Goal: Information Seeking & Learning: Learn about a topic

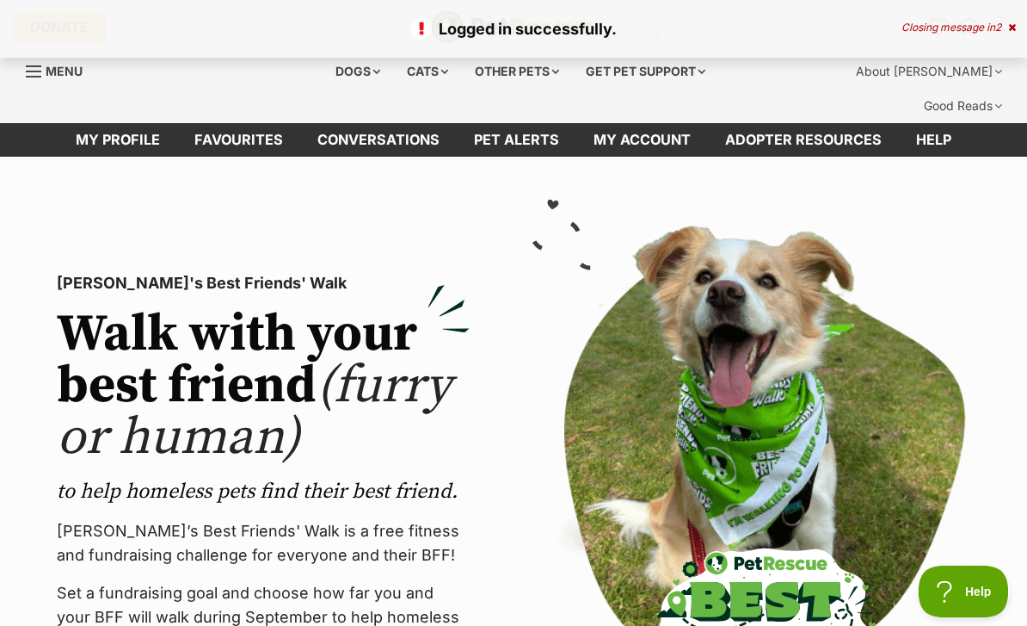
click at [367, 65] on div "Dogs" at bounding box center [358, 71] width 69 height 34
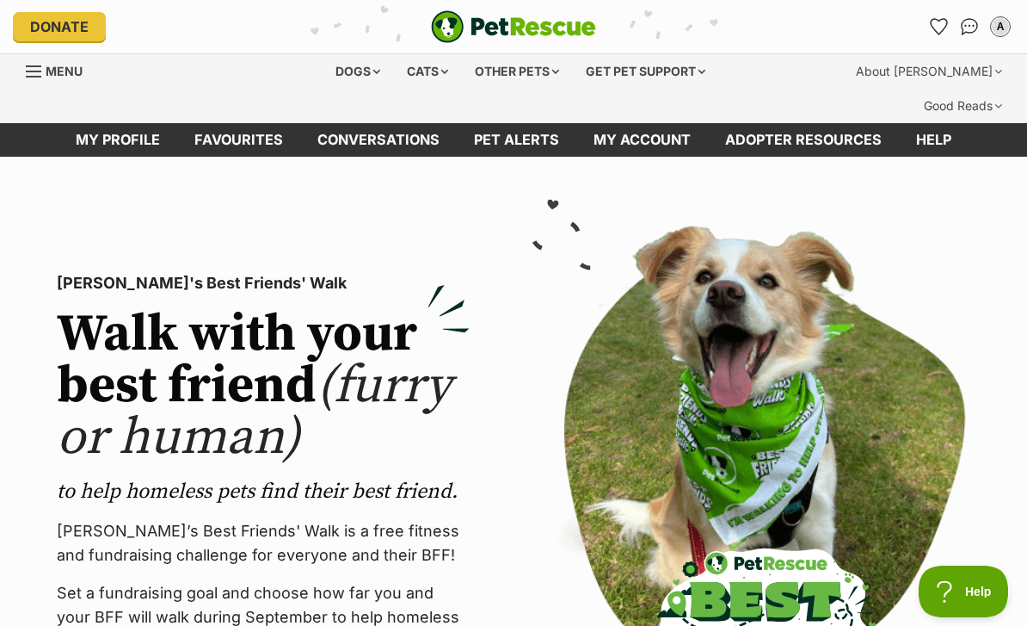
click at [359, 67] on div "Dogs" at bounding box center [358, 71] width 69 height 34
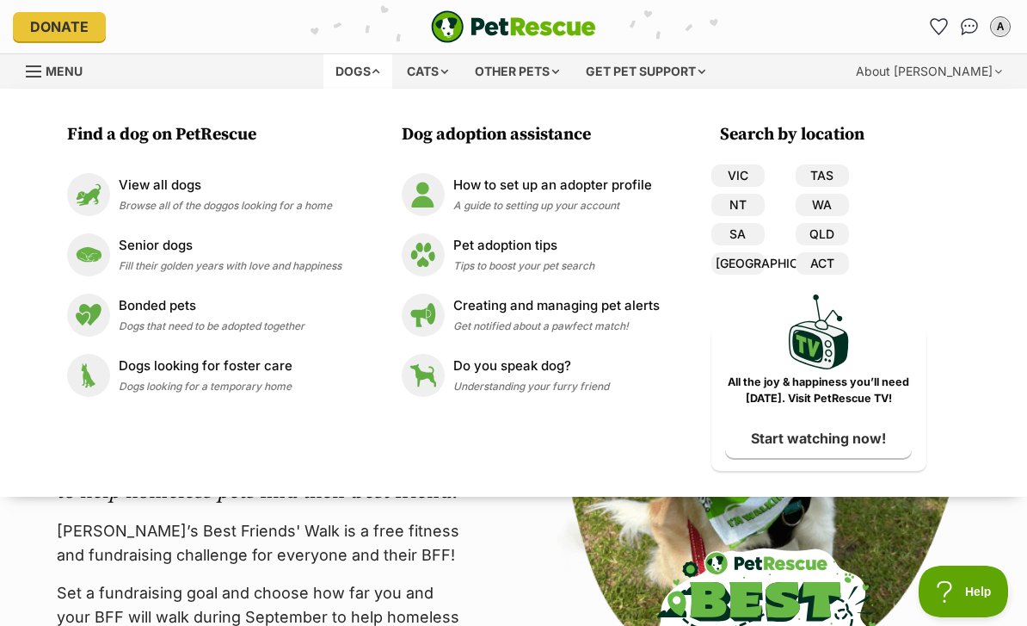
click at [274, 191] on p "View all dogs" at bounding box center [225, 186] width 213 height 20
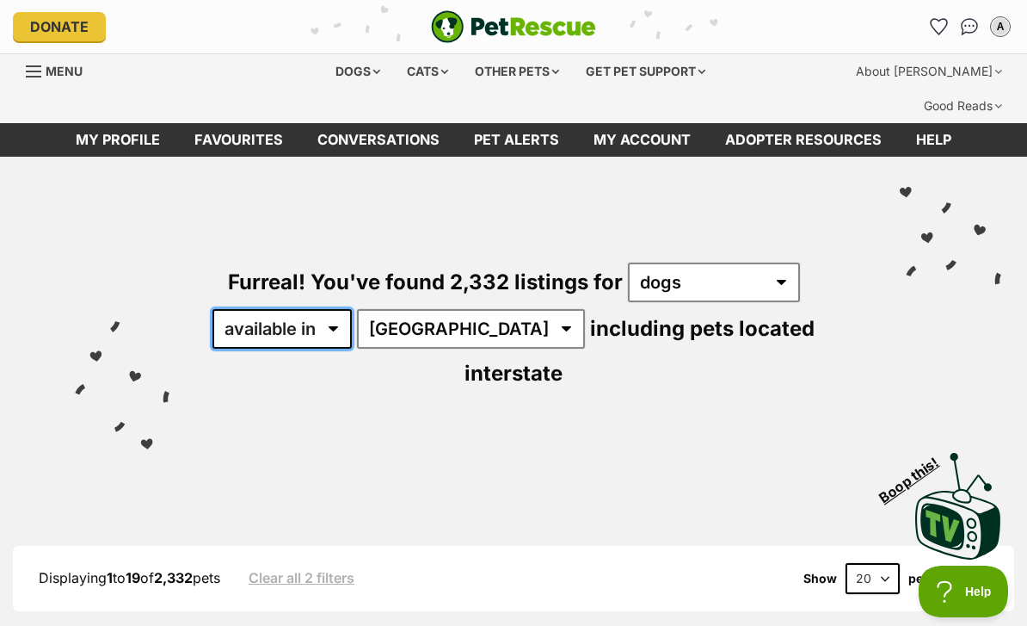
click at [319, 309] on select "available in located in" at bounding box center [282, 329] width 139 height 40
select select "disabled"
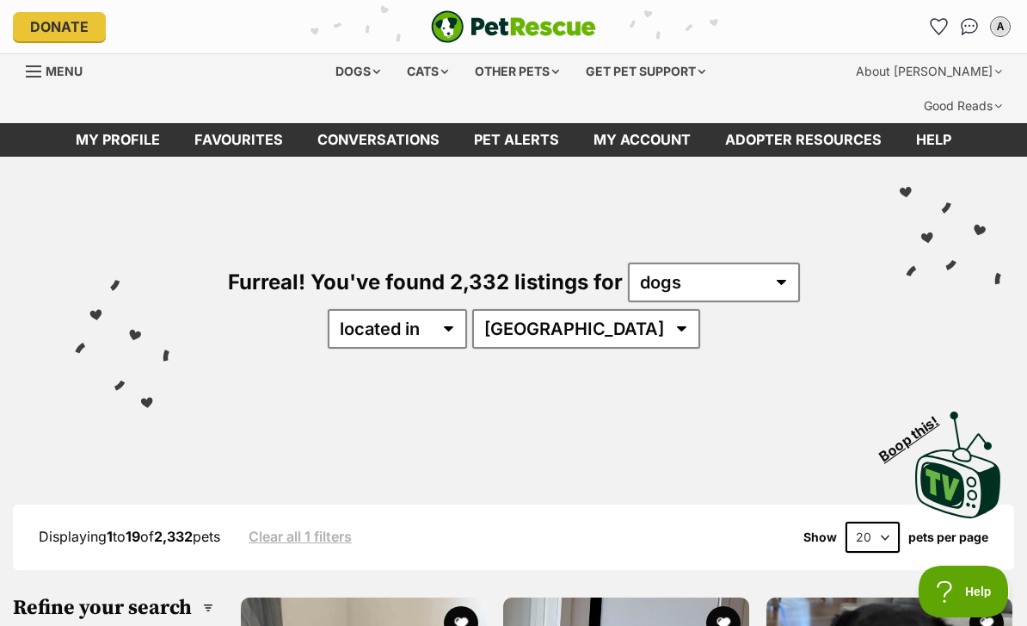
select select "VIC"
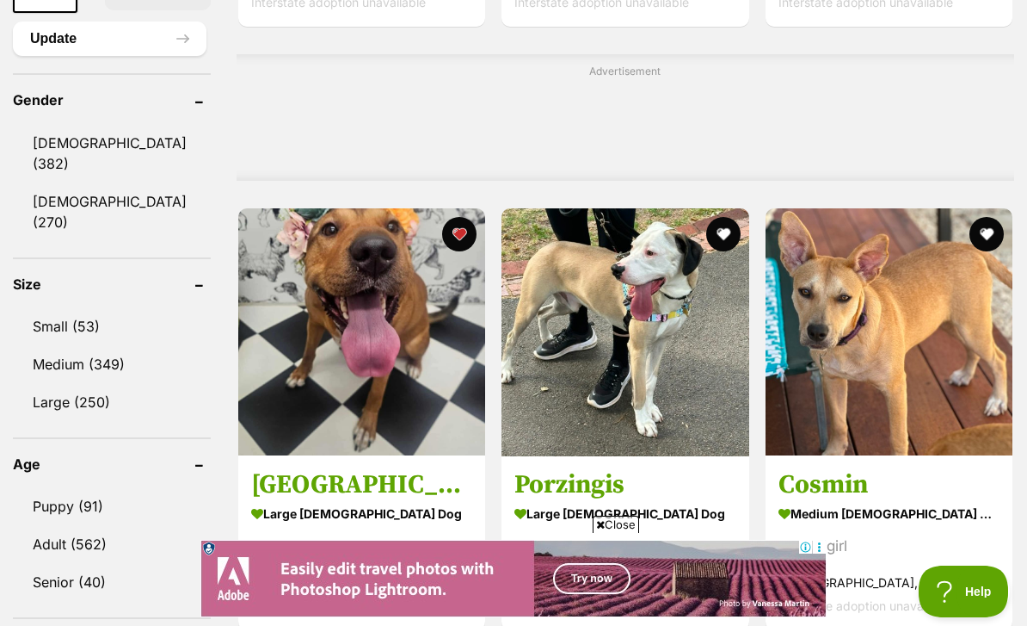
click at [96, 526] on link "Adult (562)" at bounding box center [112, 544] width 198 height 36
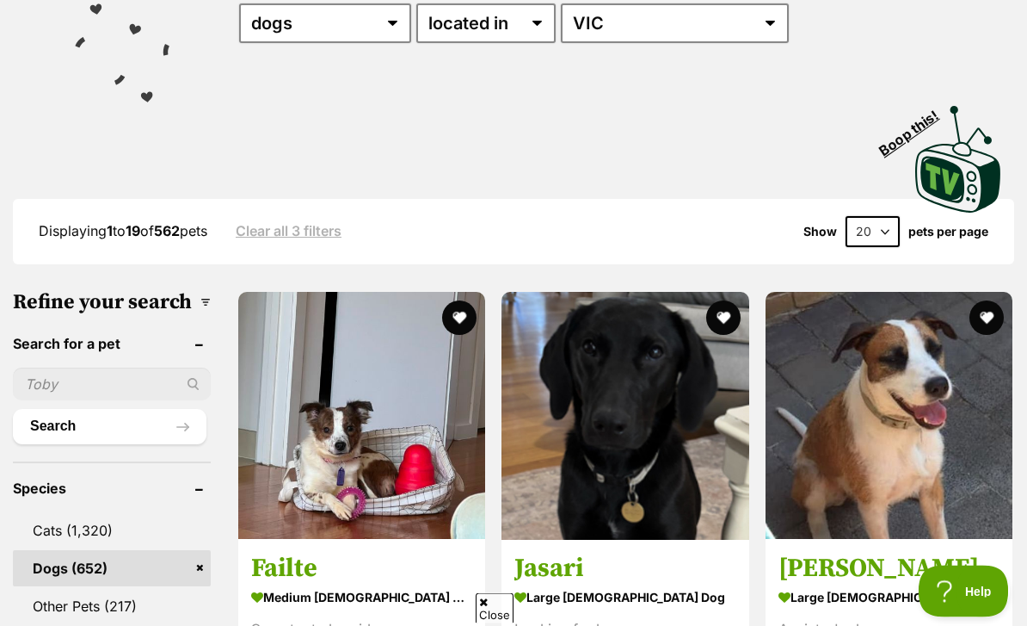
scroll to position [305, 0]
click at [861, 216] on select "20 40 60" at bounding box center [873, 231] width 54 height 31
select select "40"
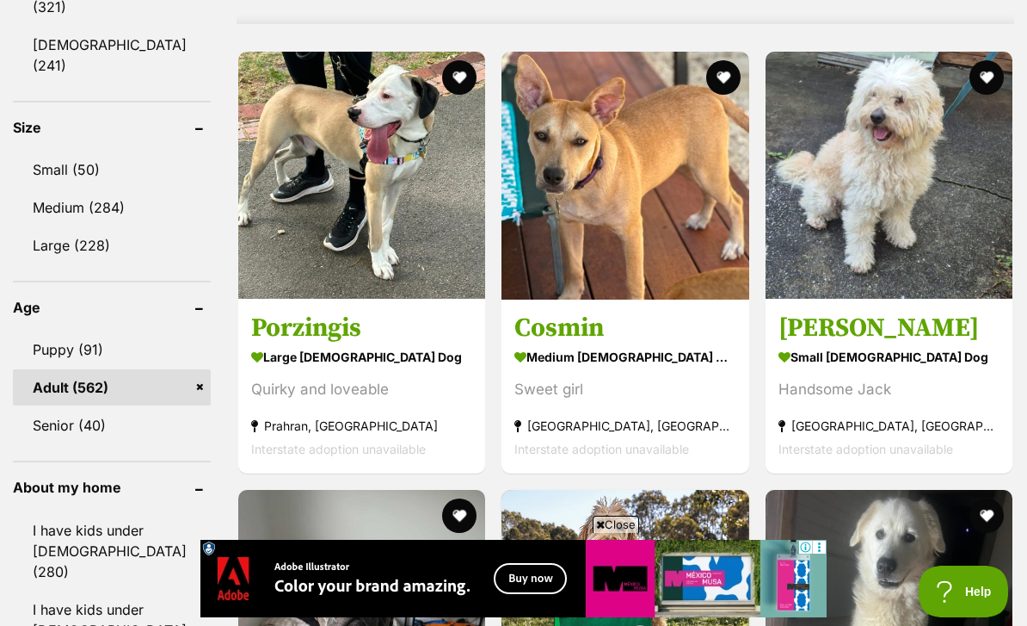
scroll to position [1669, 0]
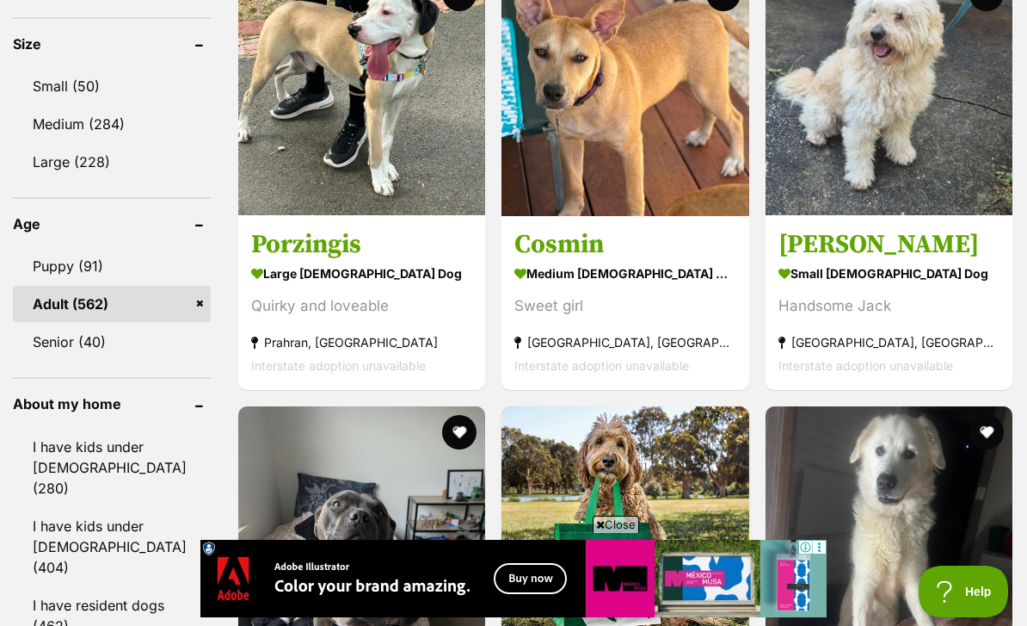
click at [903, 163] on img at bounding box center [889, 91] width 247 height 247
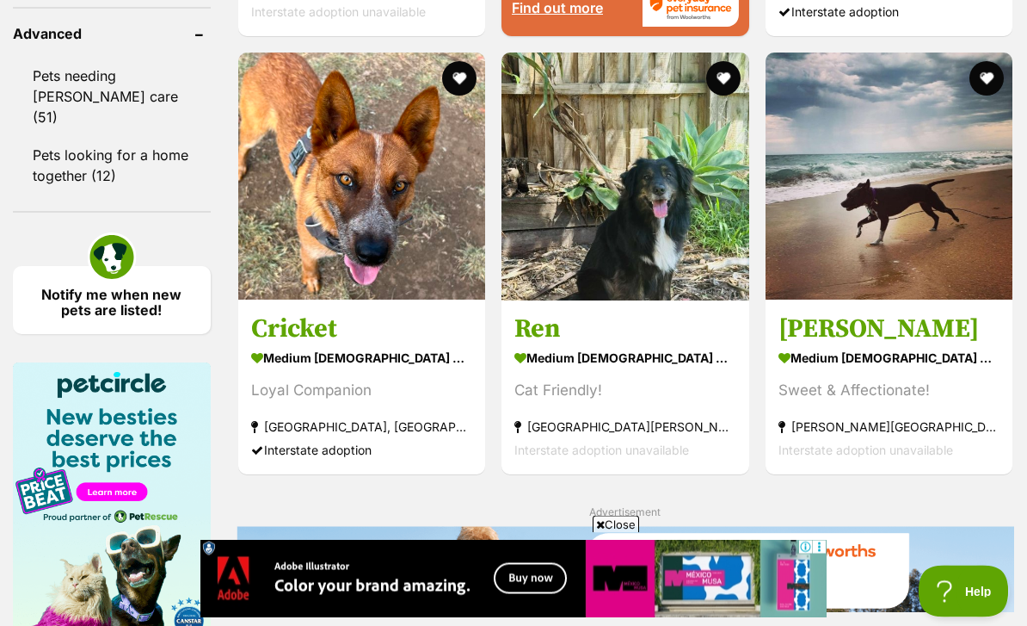
scroll to position [2461, 0]
click at [666, 300] on img at bounding box center [626, 176] width 248 height 248
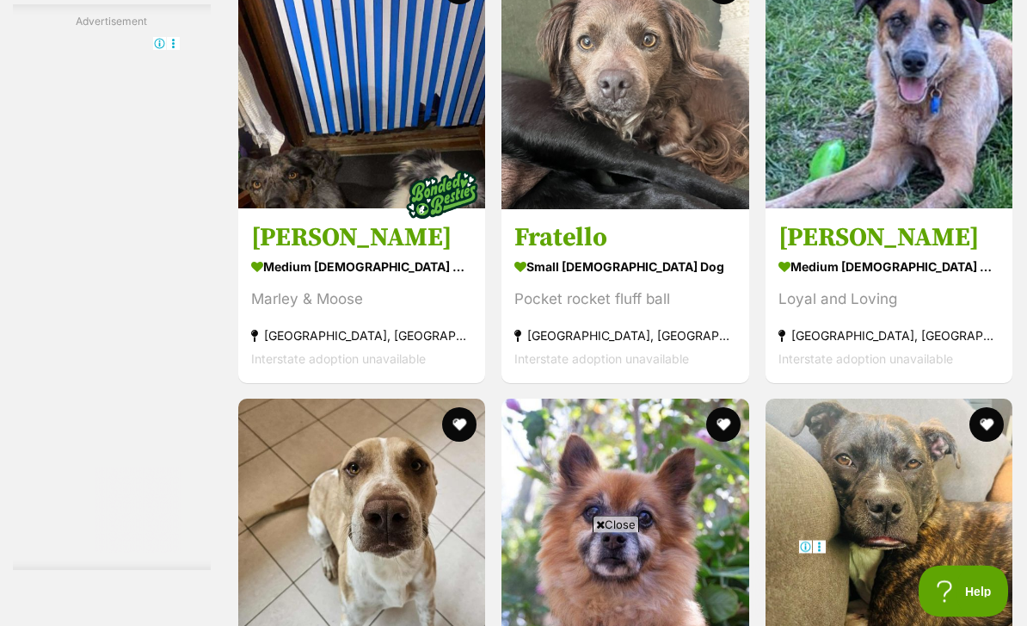
scroll to position [6272, 0]
click at [663, 188] on img at bounding box center [626, 85] width 248 height 248
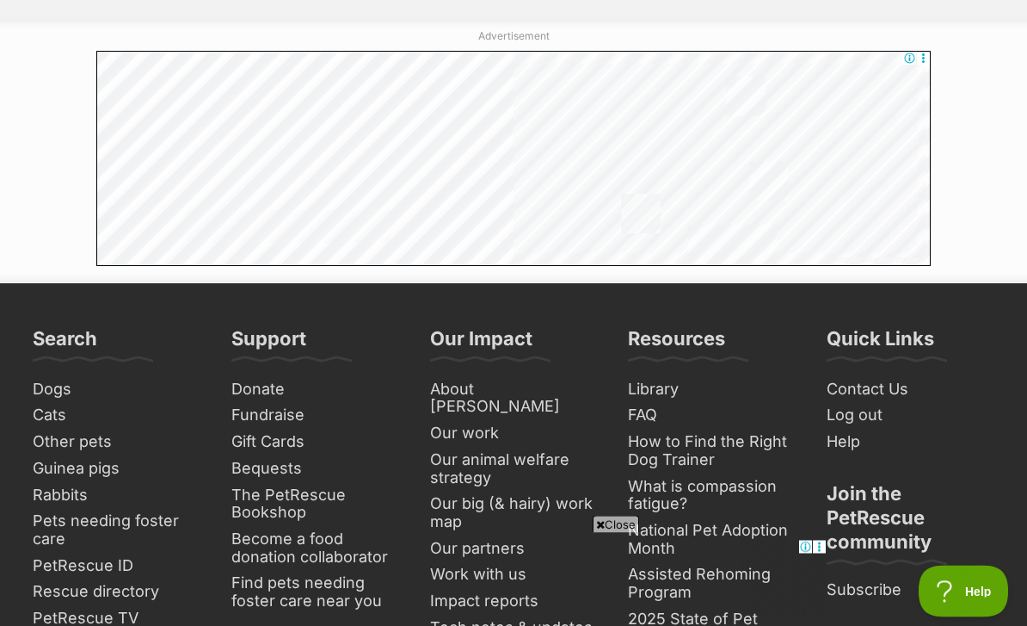
scroll to position [7804, 0]
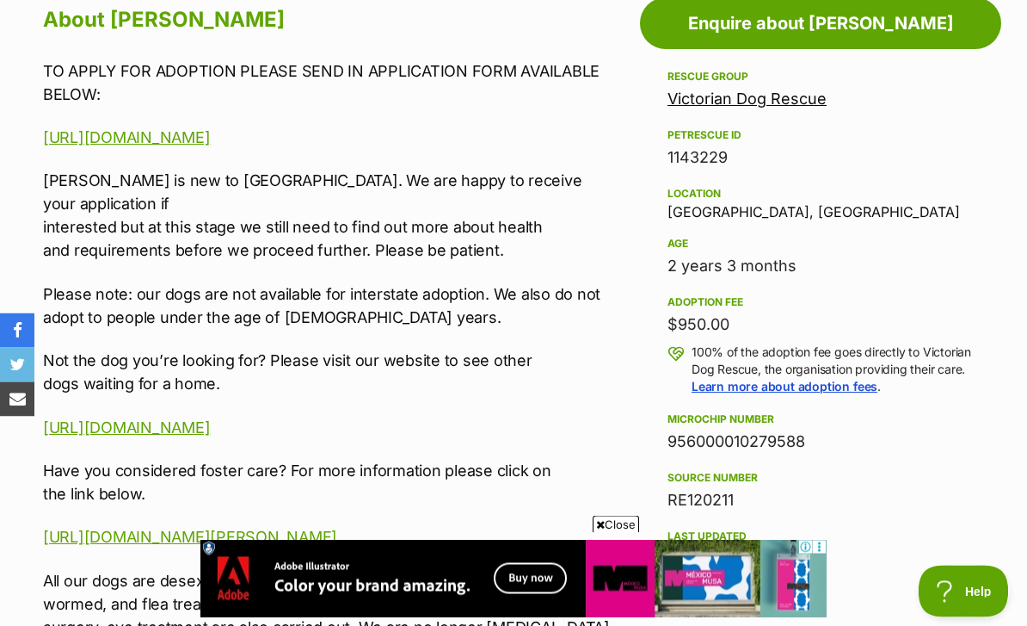
scroll to position [999, 0]
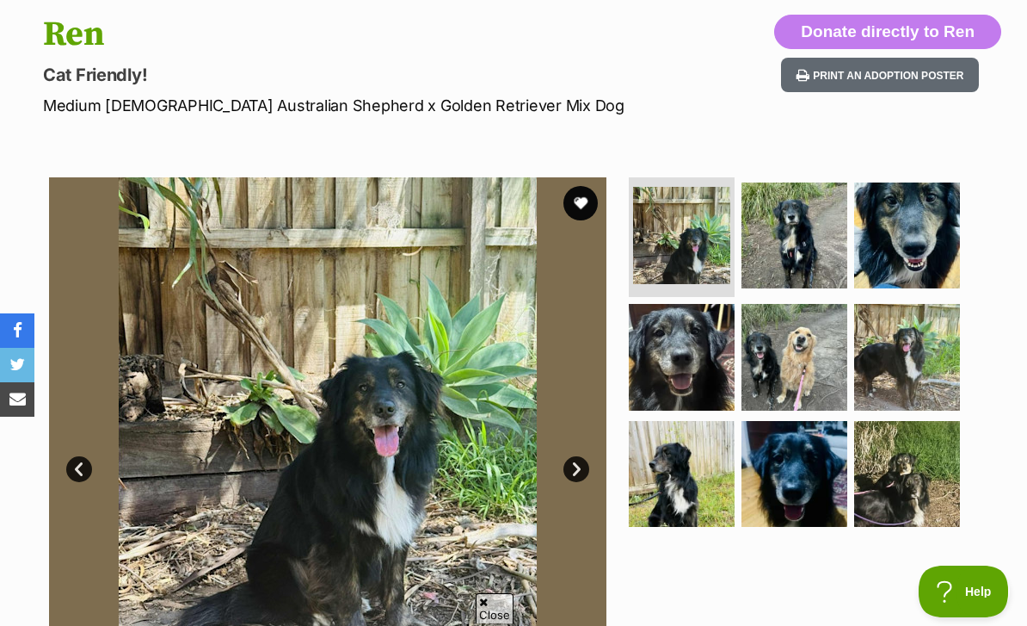
click at [811, 219] on img at bounding box center [795, 235] width 106 height 106
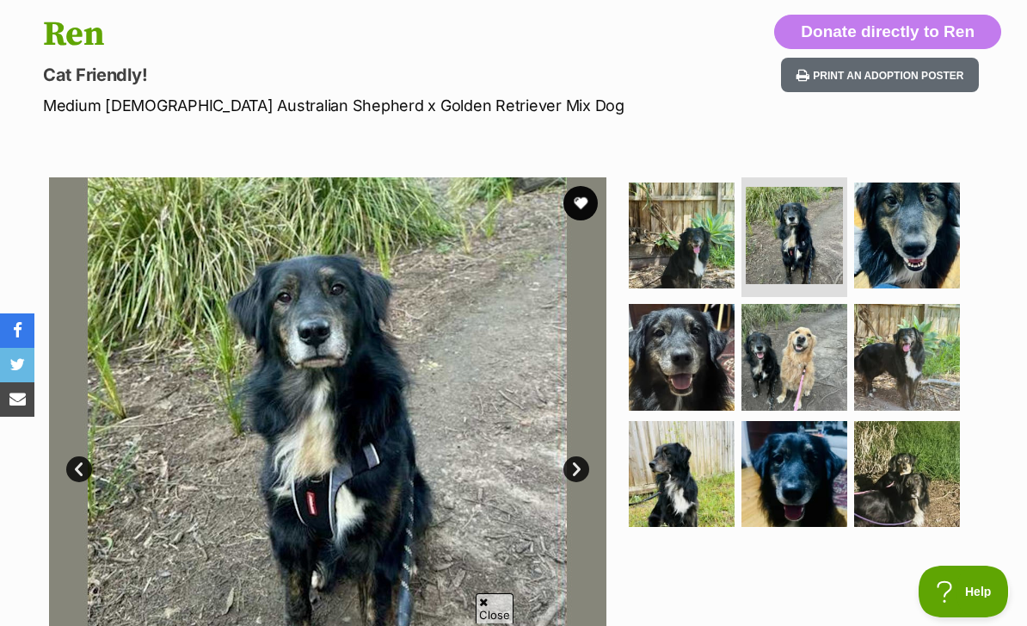
click at [920, 304] on img at bounding box center [907, 357] width 106 height 106
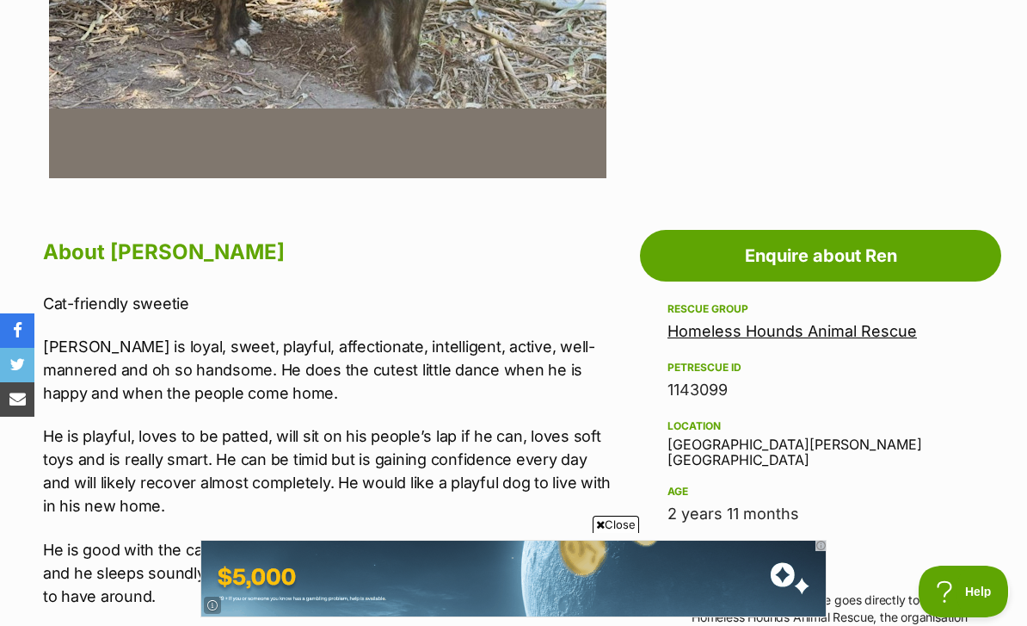
scroll to position [761, 0]
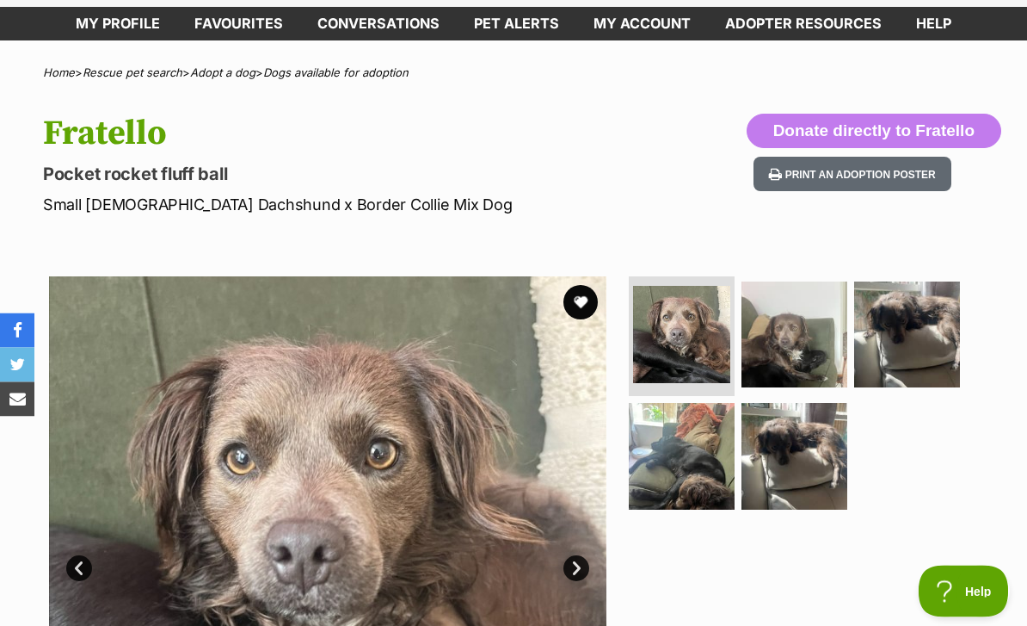
scroll to position [116, 0]
click at [782, 282] on img at bounding box center [795, 334] width 106 height 106
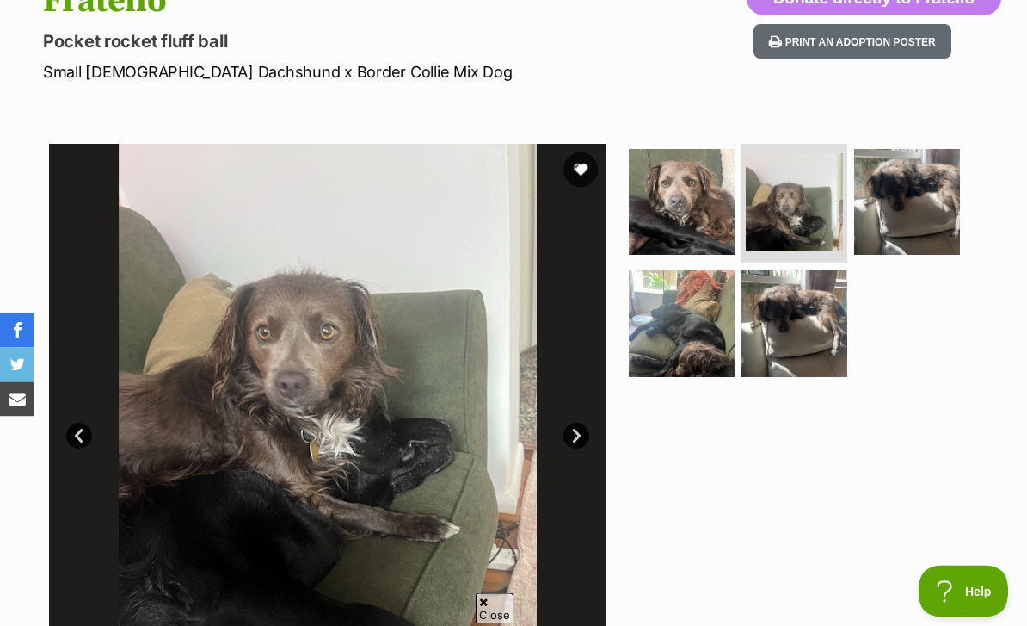
scroll to position [249, 0]
click at [897, 164] on img at bounding box center [907, 202] width 106 height 106
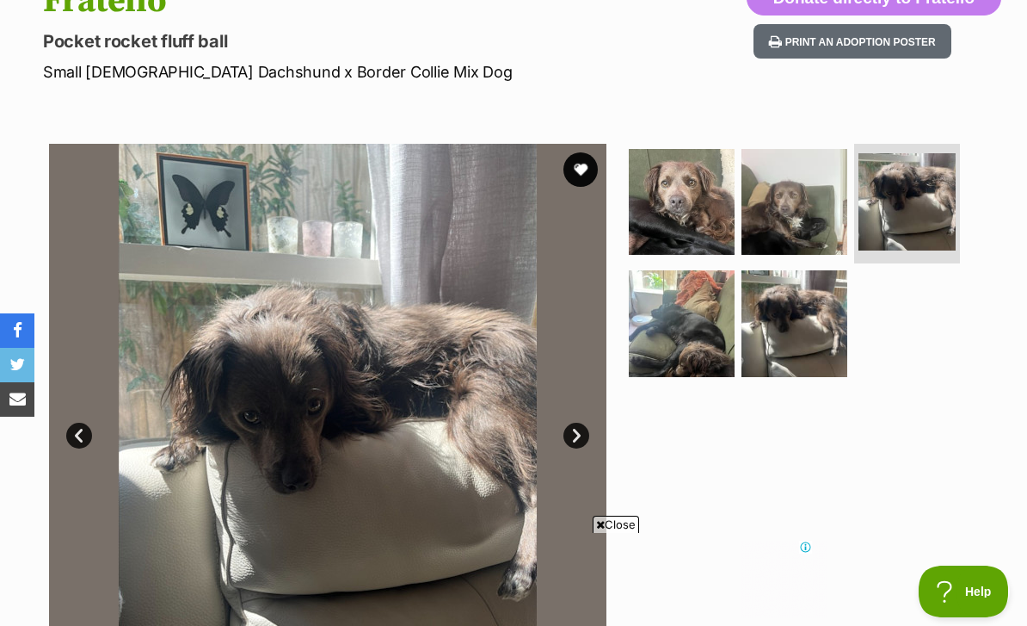
scroll to position [0, 0]
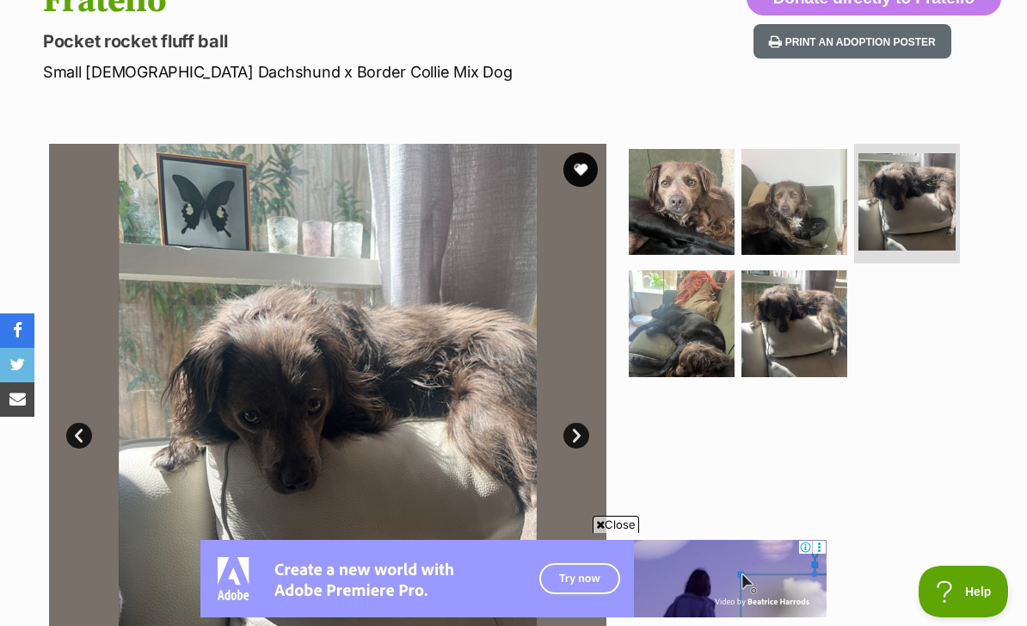
click at [699, 278] on img at bounding box center [682, 323] width 106 height 106
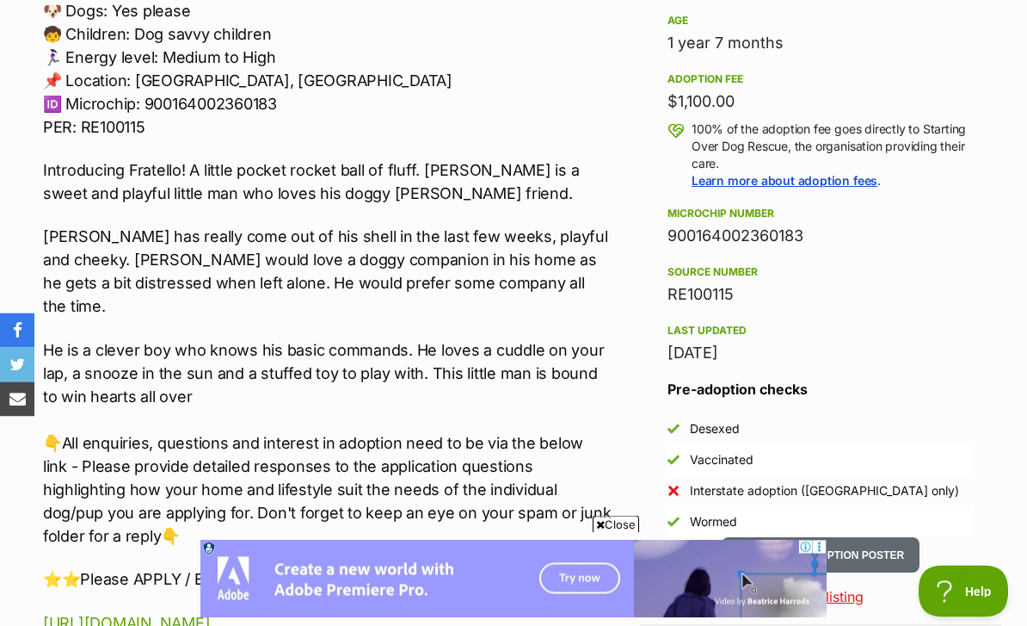
scroll to position [1204, 0]
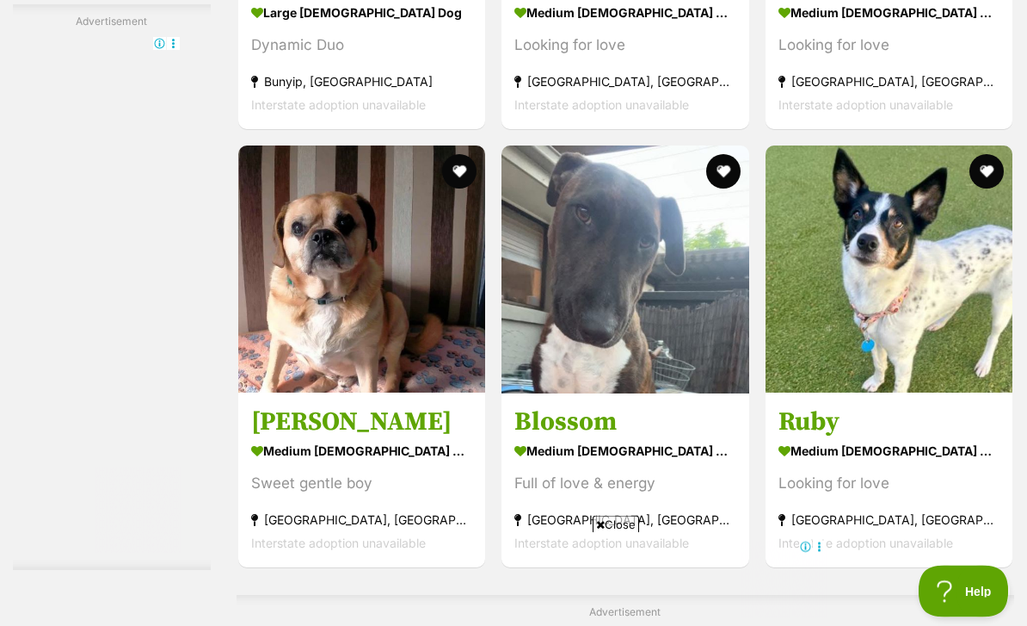
scroll to position [5050, 0]
